Goal: Information Seeking & Learning: Learn about a topic

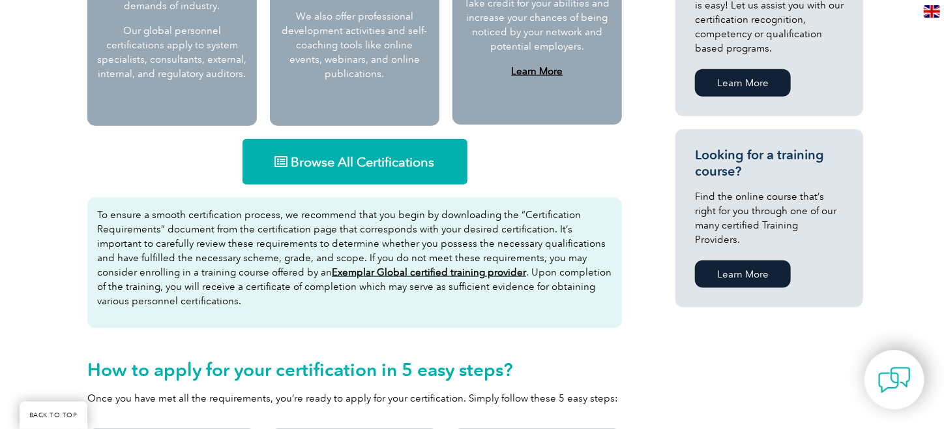
scroll to position [783, 0]
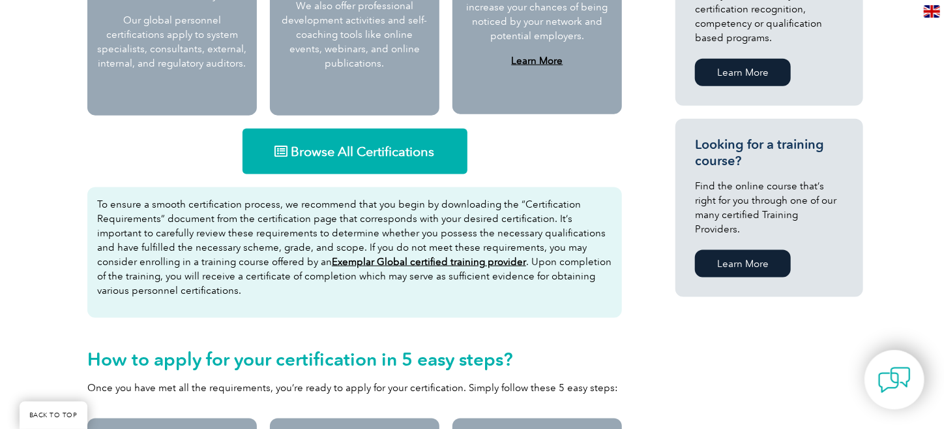
click at [357, 129] on link "Browse All Certifications" at bounding box center [355, 151] width 225 height 46
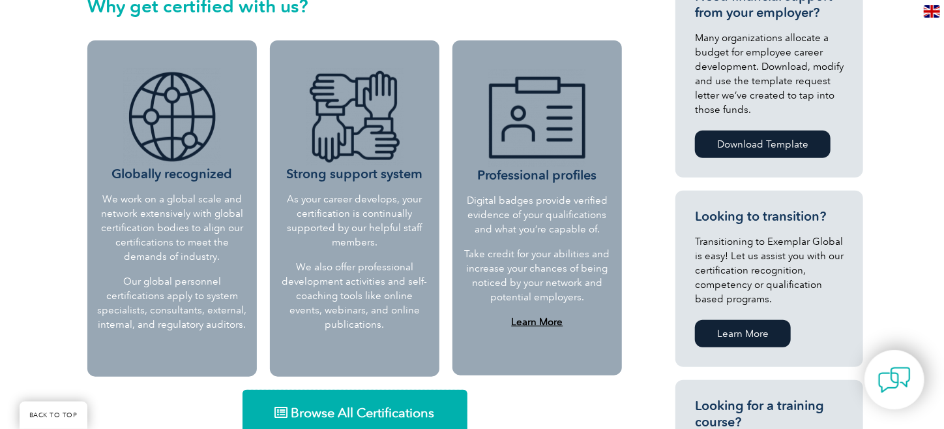
scroll to position [0, 0]
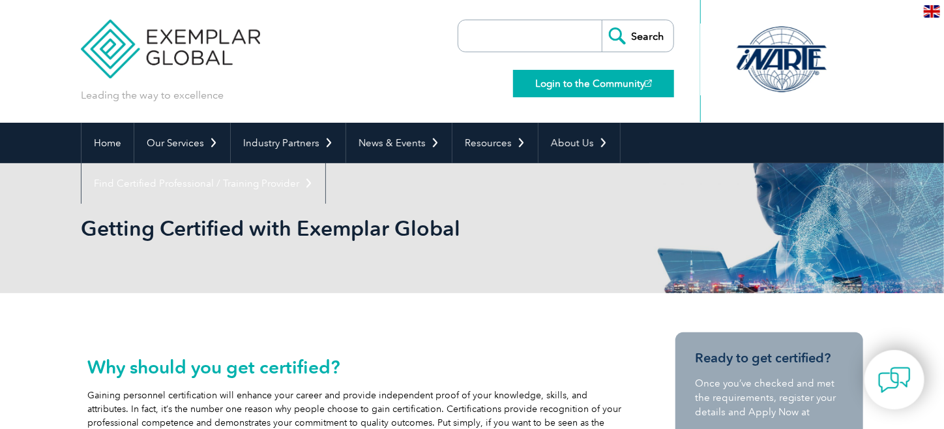
click at [644, 87] on link "Login to the Community" at bounding box center [593, 83] width 161 height 27
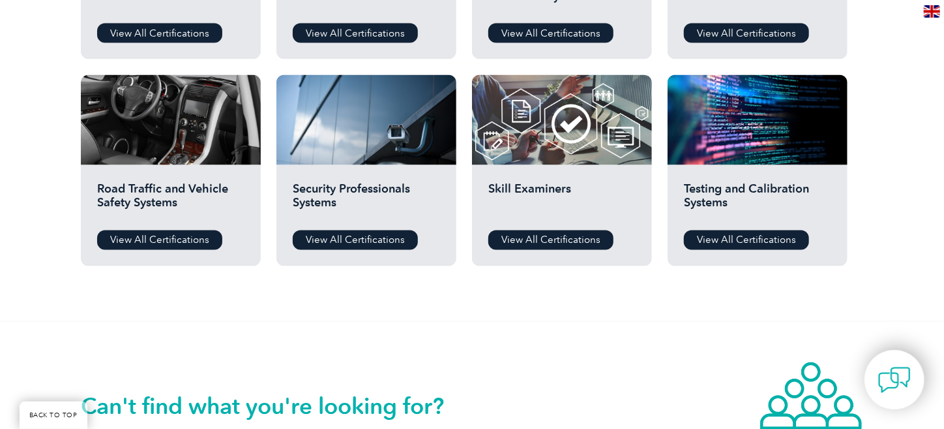
scroll to position [1044, 0]
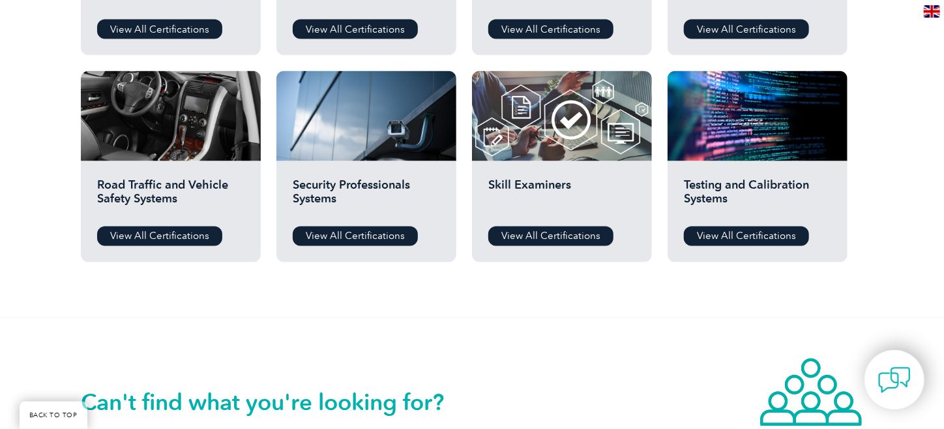
click at [552, 183] on h2 "Skill Examiners" at bounding box center [562, 196] width 147 height 39
click at [538, 233] on link "View All Certifications" at bounding box center [551, 236] width 125 height 20
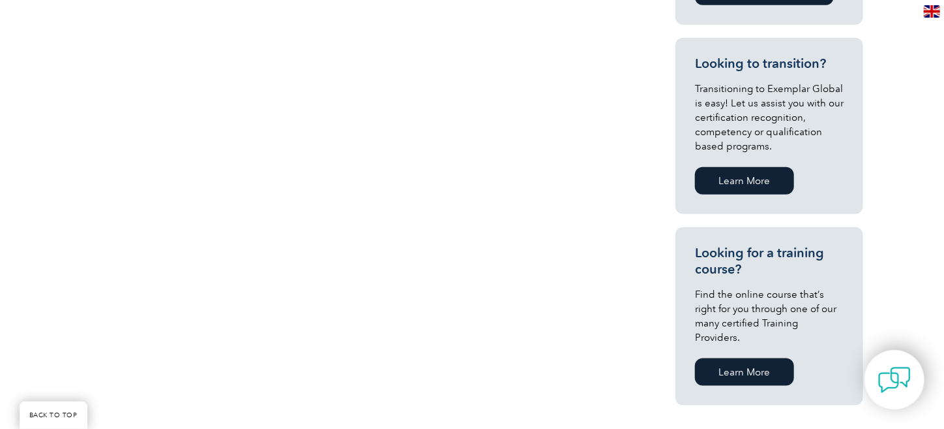
scroll to position [783, 0]
